Goal: Check status: Check status

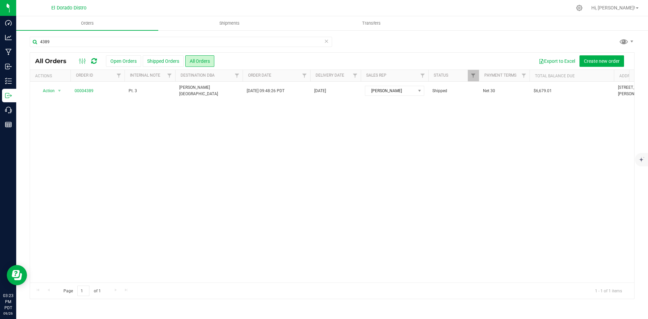
type input "4389"
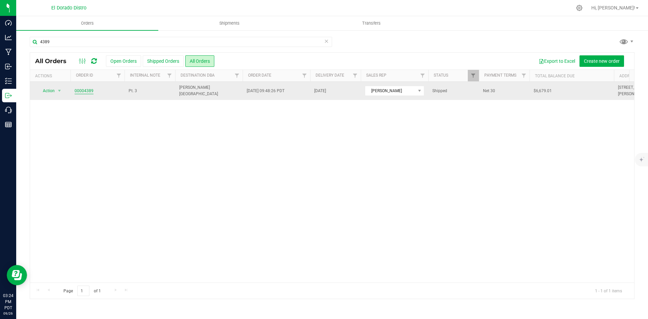
click at [84, 93] on link "00004389" at bounding box center [84, 91] width 19 height 6
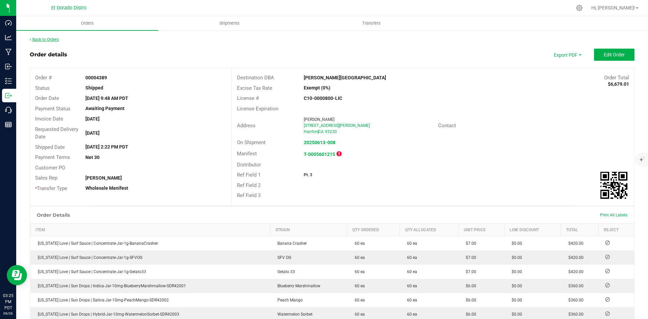
click at [47, 38] on link "Back to Orders" at bounding box center [44, 39] width 29 height 5
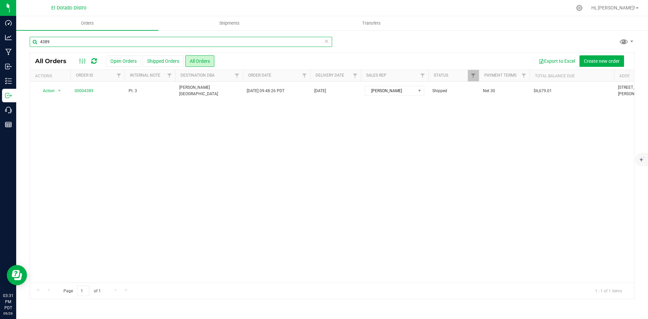
click at [106, 45] on input "4389" at bounding box center [181, 42] width 303 height 10
type input "4705"
